Goal: Task Accomplishment & Management: Manage account settings

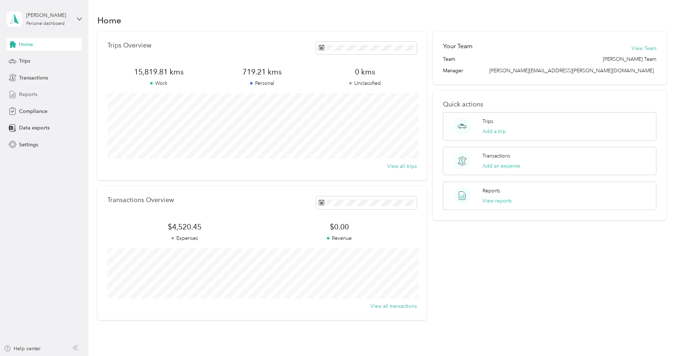
click at [36, 91] on span "Reports" at bounding box center [28, 95] width 18 height 8
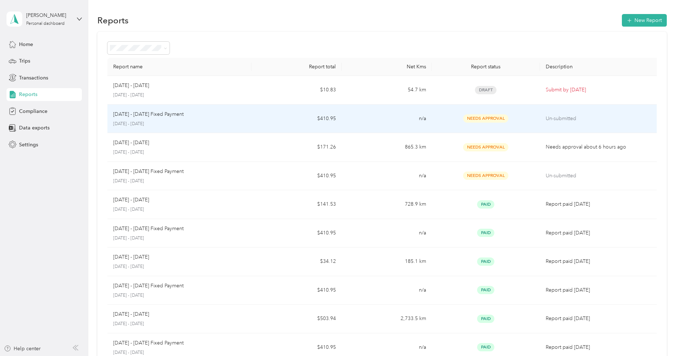
click at [196, 121] on p "[DATE] - [DATE]" at bounding box center [179, 124] width 133 height 6
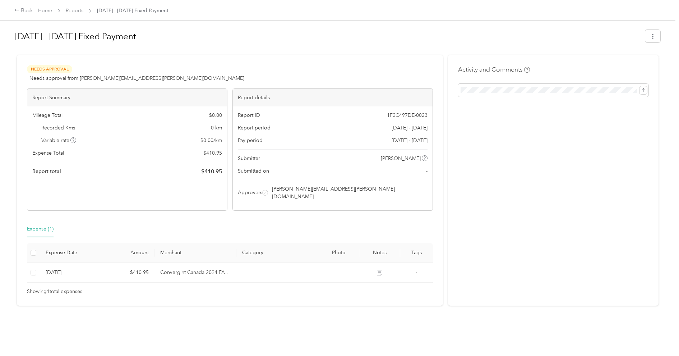
click at [79, 6] on div "Back Home Reports [DATE] - [DATE] Fixed Payment" at bounding box center [91, 10] width 154 height 9
click at [77, 10] on link "Reports" at bounding box center [75, 11] width 18 height 6
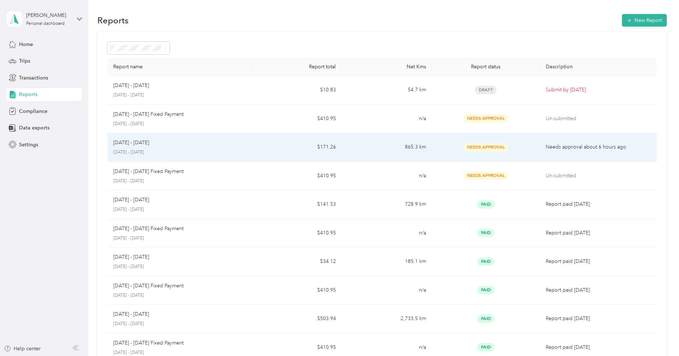
click at [204, 146] on div "[DATE] - [DATE] [DATE] - [DATE]" at bounding box center [179, 147] width 133 height 17
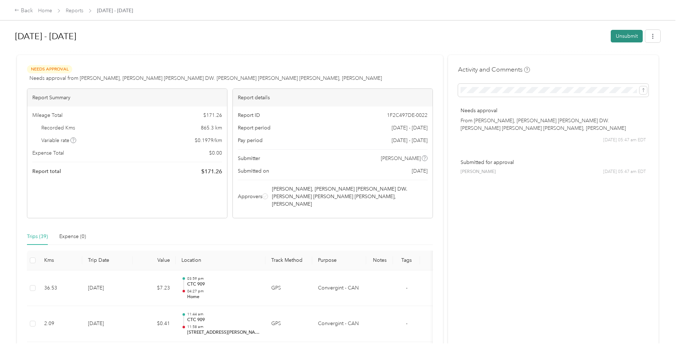
click at [635, 32] on button "Unsubmit" at bounding box center [627, 36] width 32 height 13
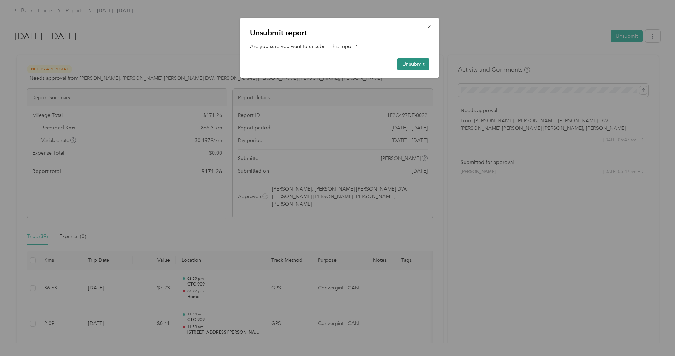
click at [427, 64] on button "Unsubmit" at bounding box center [414, 64] width 32 height 13
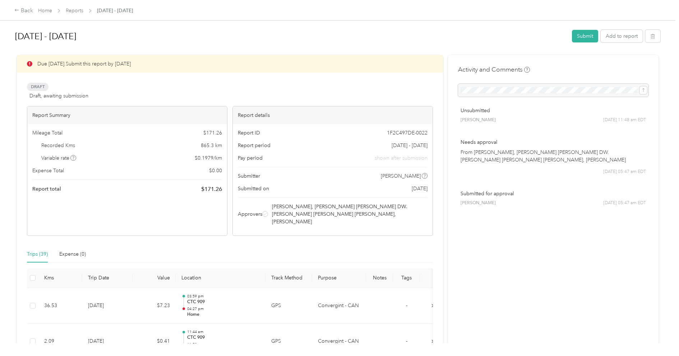
click at [36, 12] on div "Back Home Reports [DATE] - [DATE]" at bounding box center [73, 10] width 119 height 9
click at [43, 12] on link "Home" at bounding box center [45, 11] width 14 height 6
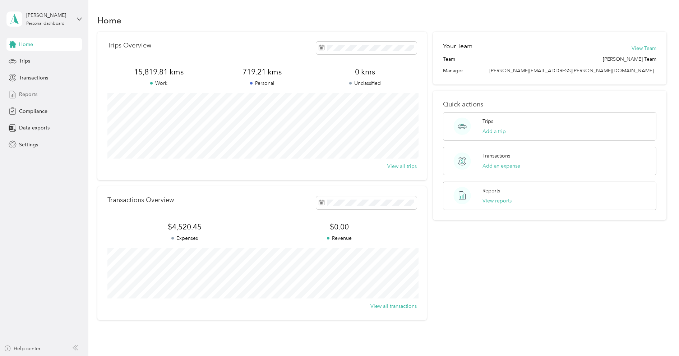
click at [35, 94] on span "Reports" at bounding box center [28, 95] width 18 height 8
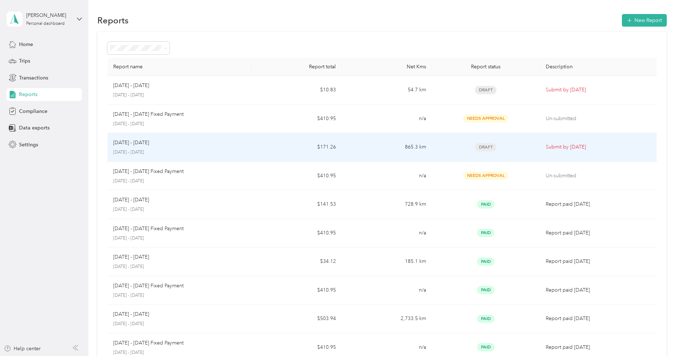
click at [253, 145] on td "$171.26" at bounding box center [297, 147] width 90 height 29
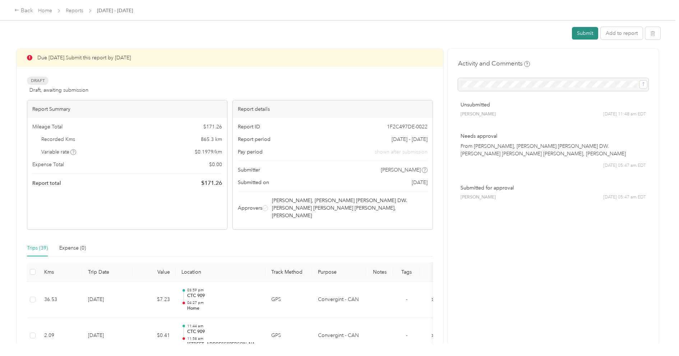
click at [591, 33] on button "Submit" at bounding box center [585, 33] width 26 height 13
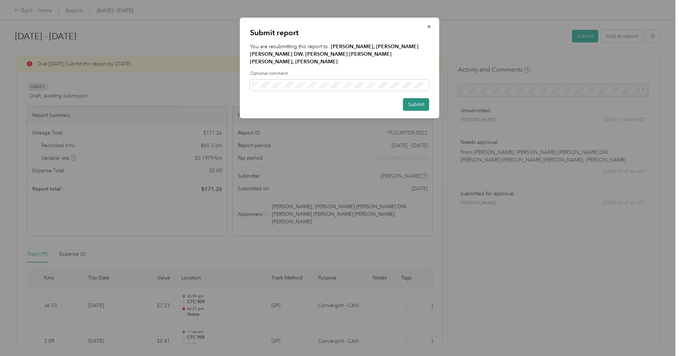
click at [422, 98] on button "Submit" at bounding box center [416, 104] width 26 height 13
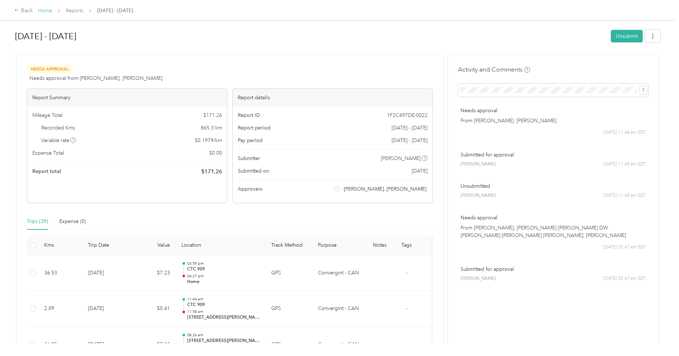
click at [41, 8] on link "Home" at bounding box center [45, 11] width 14 height 6
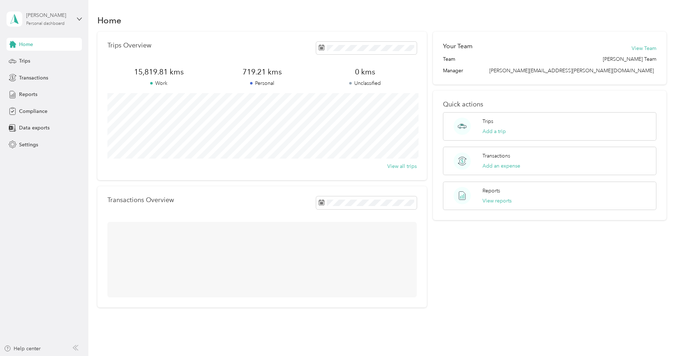
click at [41, 18] on div "[PERSON_NAME]" at bounding box center [48, 16] width 45 height 8
click at [35, 57] on div "Log out" at bounding box center [27, 59] width 28 height 8
